Goal: Task Accomplishment & Management: Complete application form

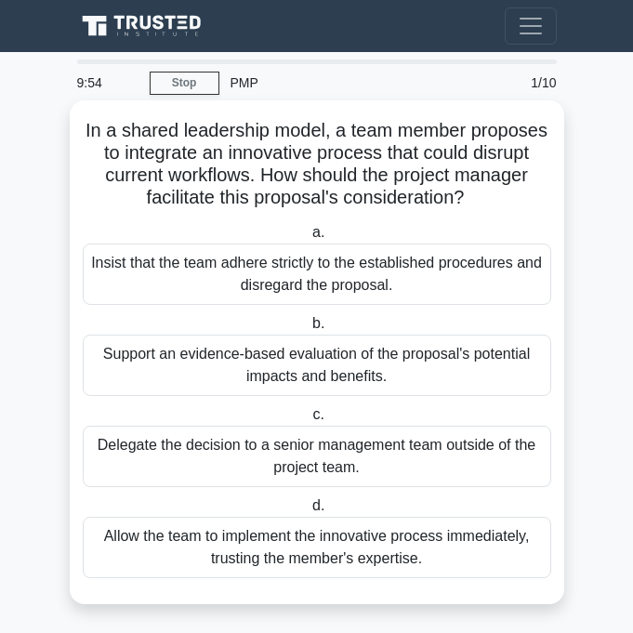
click at [218, 264] on div "Insist that the team adhere strictly to the established procedures and disregar…" at bounding box center [317, 273] width 468 height 61
click at [309, 239] on input "a. Insist that the team adhere strictly to the established procedures and disre…" at bounding box center [309, 233] width 0 height 12
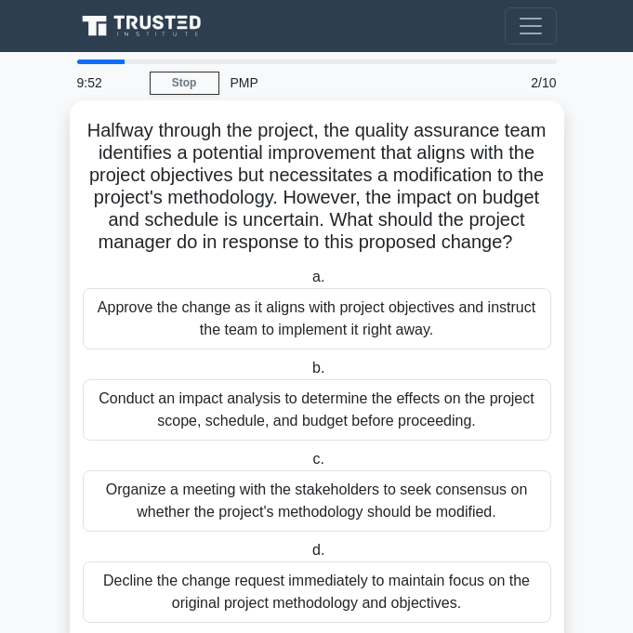
click at [229, 417] on div "Conduct an impact analysis to determine the effects on the project scope, sched…" at bounding box center [317, 409] width 468 height 61
click at [309, 374] on input "b. Conduct an impact analysis to determine the effects on the project scope, sc…" at bounding box center [309, 368] width 0 height 12
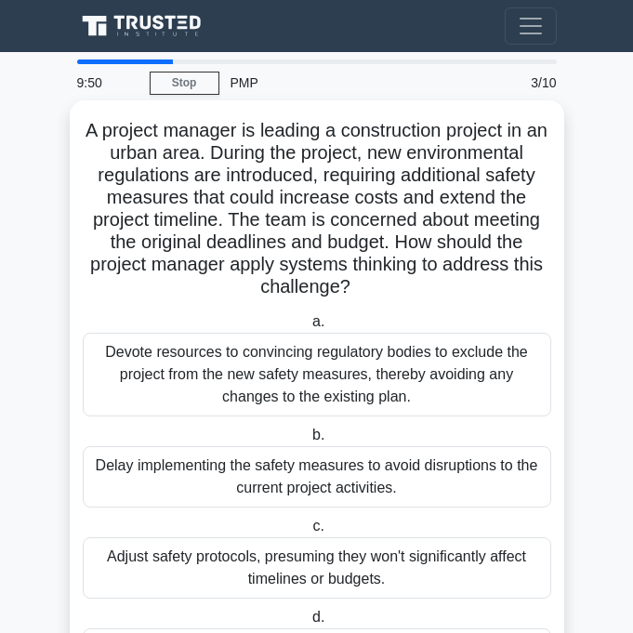
click at [193, 563] on div "Adjust safety protocols, presuming they won't significantly affect timelines or…" at bounding box center [317, 567] width 468 height 61
click at [309, 532] on input "c. Adjust safety protocols, presuming they won't significantly affect timelines…" at bounding box center [309, 526] width 0 height 12
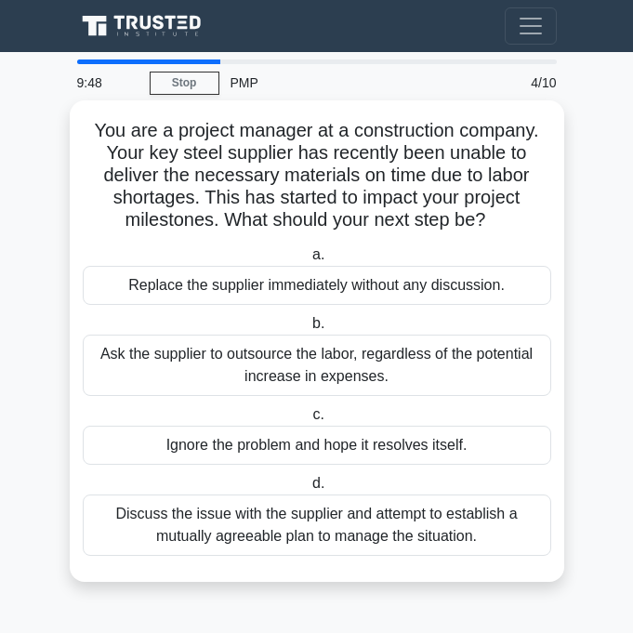
click at [214, 524] on div "Discuss the issue with the supplier and attempt to establish a mutually agreeab…" at bounding box center [317, 524] width 468 height 61
click at [309, 490] on input "d. Discuss the issue with the supplier and attempt to establish a mutually agre…" at bounding box center [309, 484] width 0 height 12
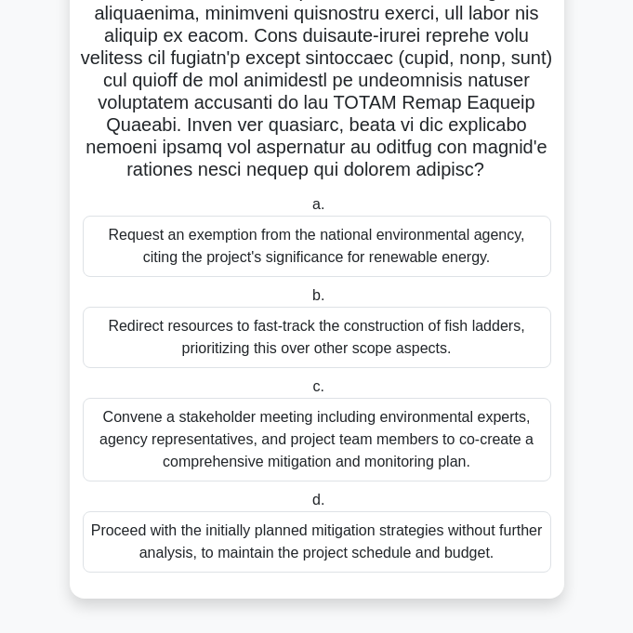
scroll to position [546, 0]
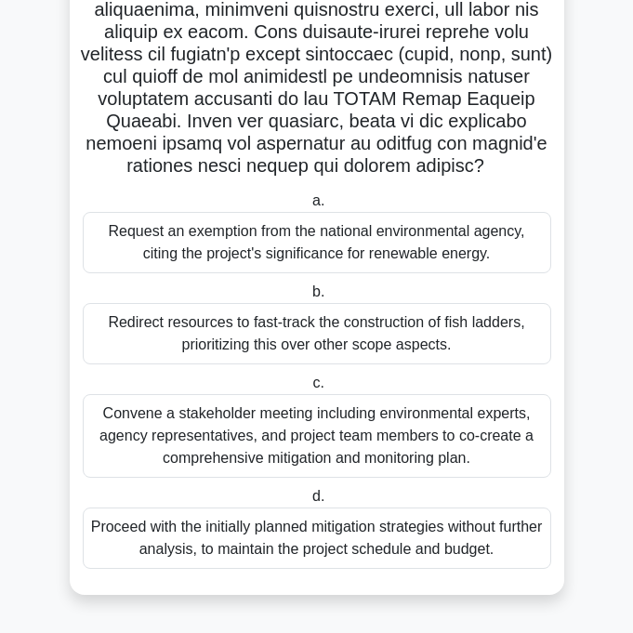
click at [208, 528] on div "Proceed with the initially planned mitigation strategies without further analys…" at bounding box center [317, 537] width 468 height 61
click at [309, 503] on input "d. Proceed with the initially planned mitigation strategies without further ana…" at bounding box center [309, 497] width 0 height 12
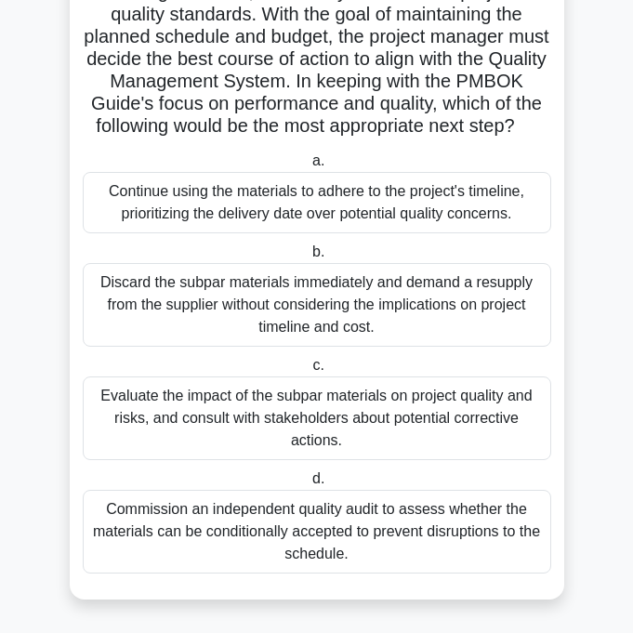
scroll to position [190, 0]
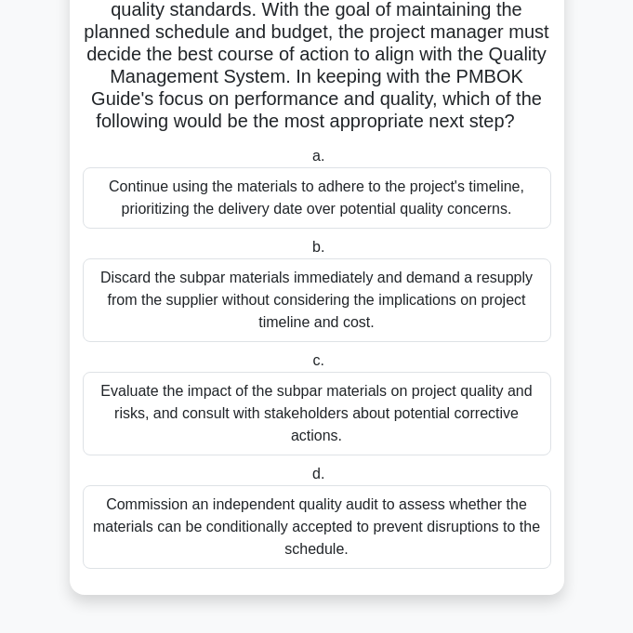
click at [243, 415] on div "Evaluate the impact of the subpar materials on project quality and risks, and c…" at bounding box center [317, 414] width 468 height 84
click at [309, 367] on input "c. Evaluate the impact of the subpar materials on project quality and risks, an…" at bounding box center [309, 361] width 0 height 12
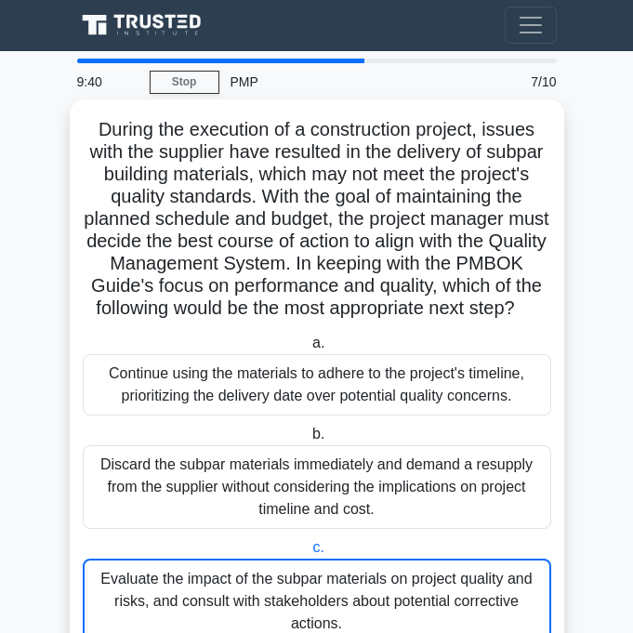
scroll to position [0, 0]
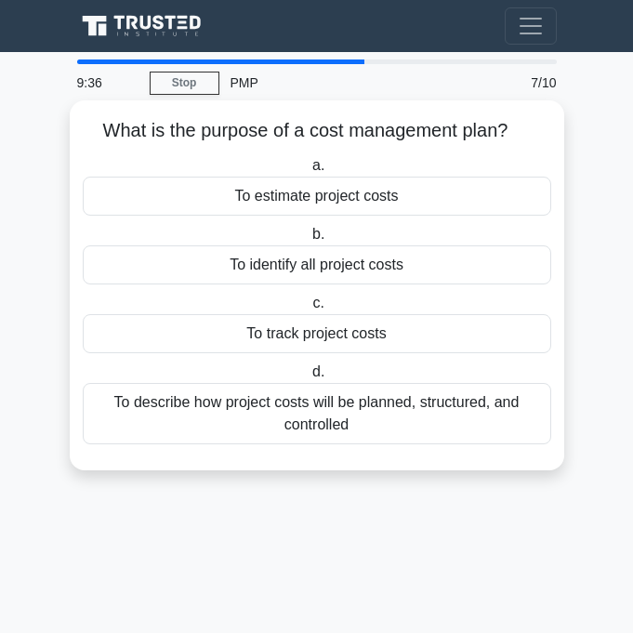
click at [318, 263] on div "To identify all project costs" at bounding box center [317, 264] width 468 height 39
click at [309, 241] on input "b. To identify all project costs" at bounding box center [309, 235] width 0 height 12
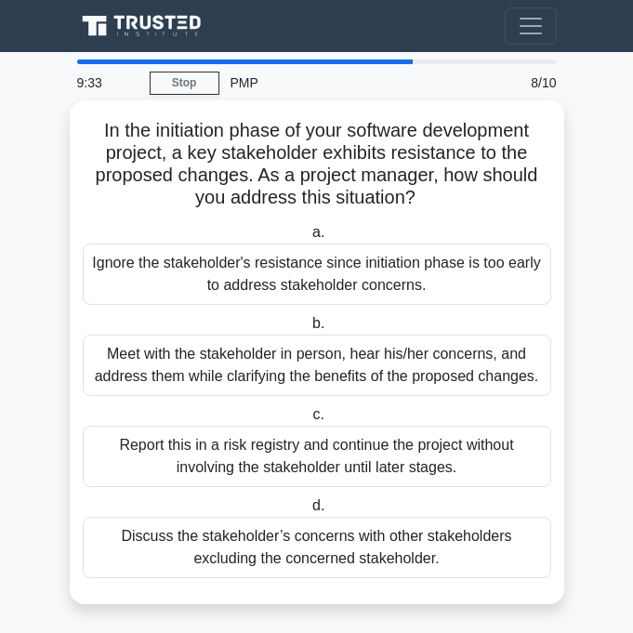
click at [332, 282] on div "Ignore the stakeholder's resistance since initiation phase is too early to addr…" at bounding box center [317, 273] width 468 height 61
click at [309, 239] on input "a. Ignore the stakeholder's resistance since initiation phase is too early to a…" at bounding box center [309, 233] width 0 height 12
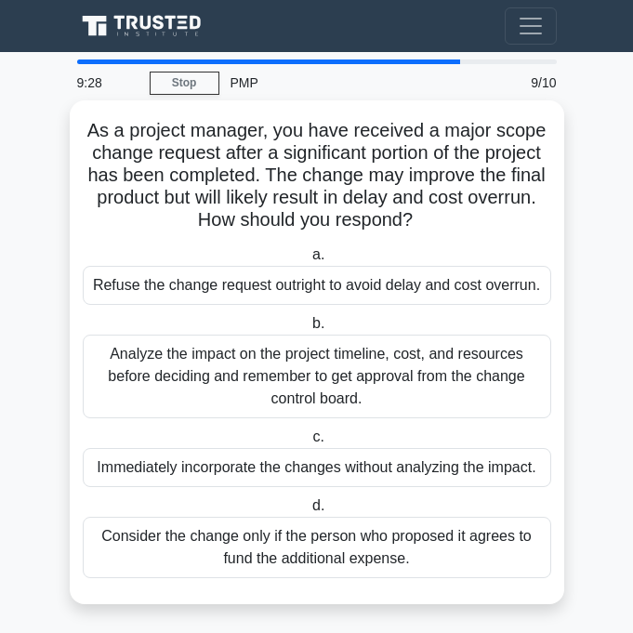
click at [330, 284] on div "Refuse the change request outright to avoid delay and cost overrun." at bounding box center [317, 285] width 468 height 39
click at [309, 261] on input "a. Refuse the change request outright to avoid delay and cost overrun." at bounding box center [309, 255] width 0 height 12
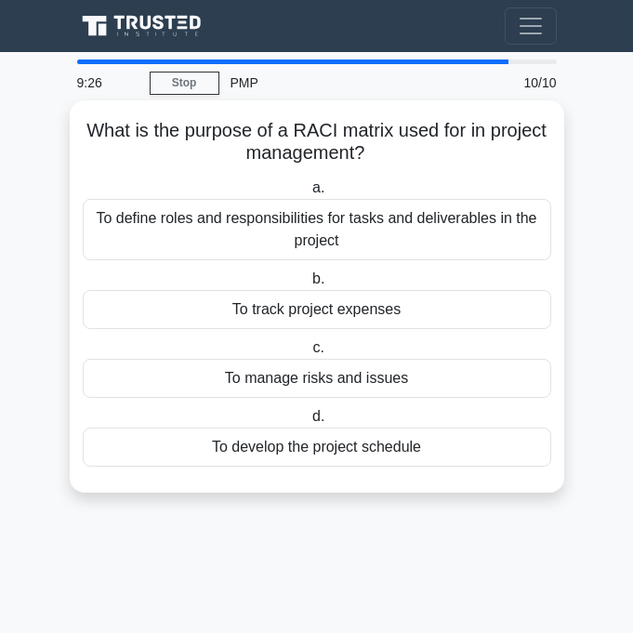
click at [308, 317] on div "To track project expenses" at bounding box center [317, 309] width 468 height 39
click at [309, 285] on input "b. To track project expenses" at bounding box center [309, 279] width 0 height 12
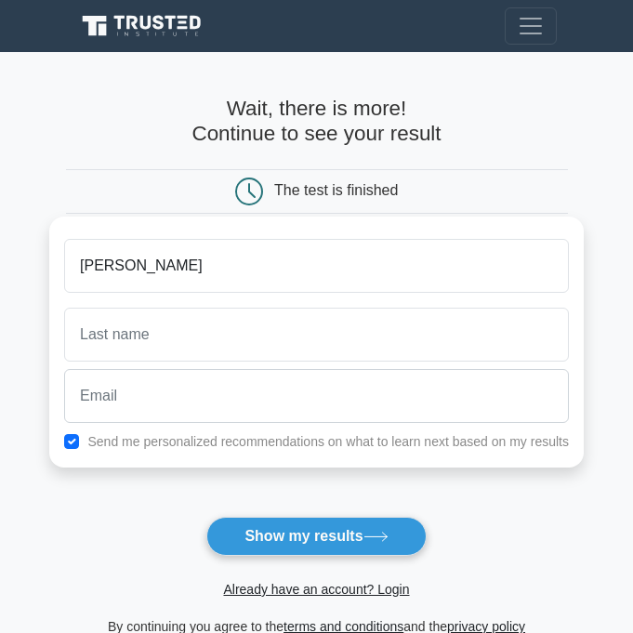
type input "[PERSON_NAME]"
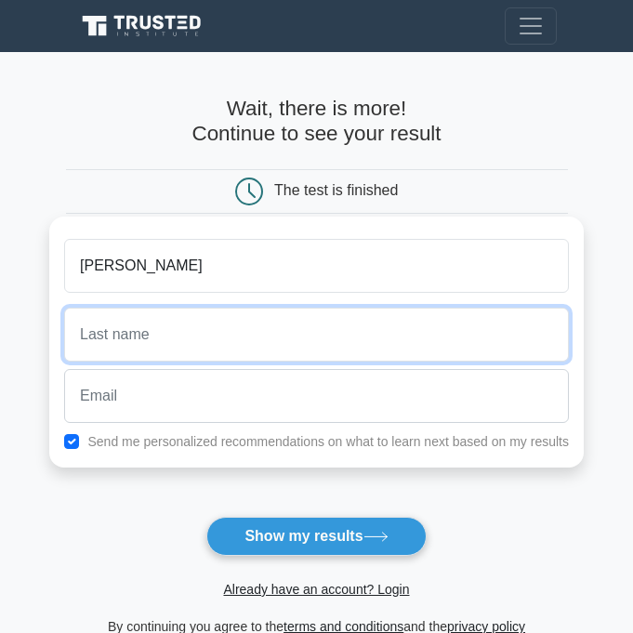
click at [248, 346] on input "text" at bounding box center [316, 335] width 505 height 54
type input "m"
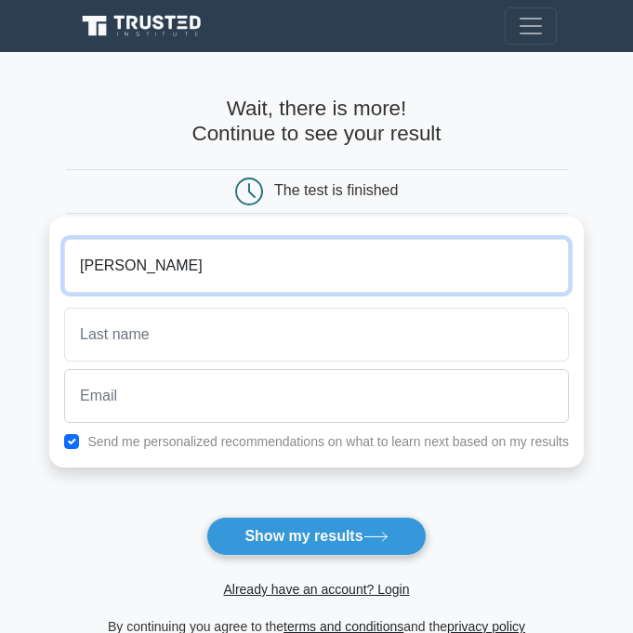
click at [368, 280] on input "[PERSON_NAME]" at bounding box center [316, 266] width 505 height 54
type input "h"
type input "m"
type input "[PERSON_NAME]"
click at [206, 517] on button "Show my results" at bounding box center [315, 536] width 219 height 39
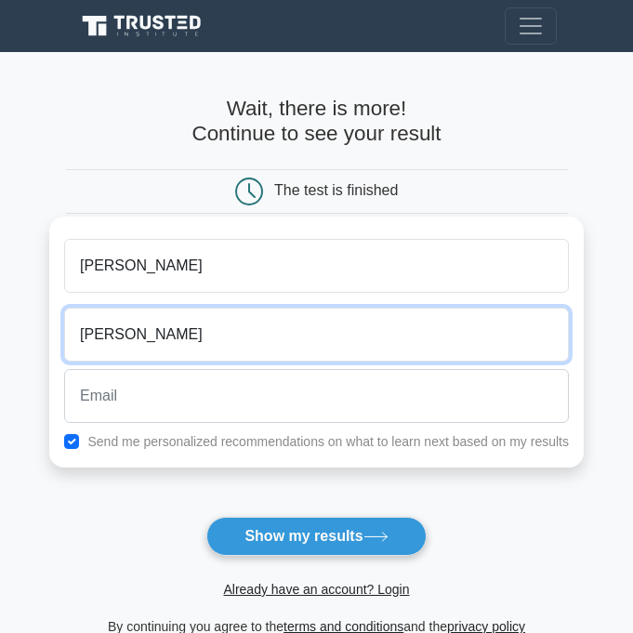
type input "[PERSON_NAME]"
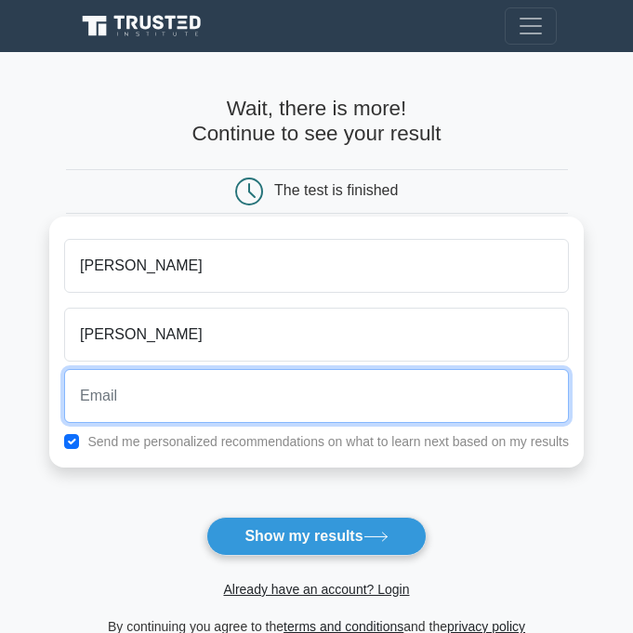
click at [347, 414] on input "email" at bounding box center [316, 396] width 505 height 54
type input "[EMAIL_ADDRESS][DOMAIN_NAME]"
click at [206, 517] on button "Show my results" at bounding box center [315, 536] width 219 height 39
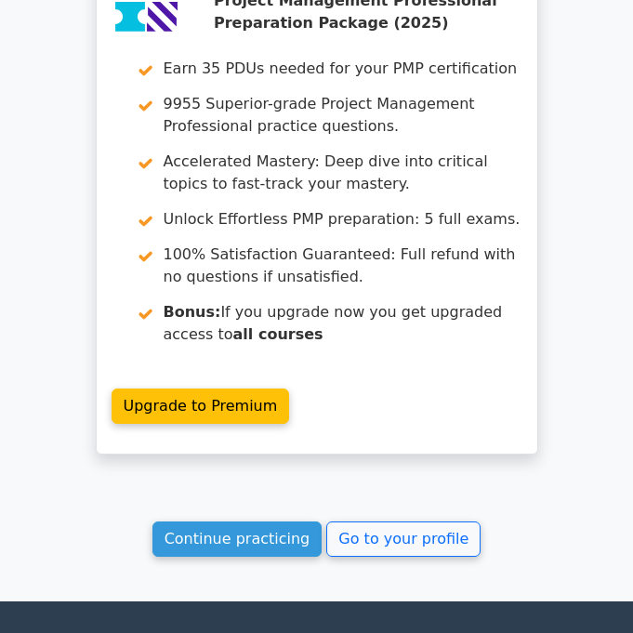
scroll to position [4423, 0]
